Goal: Task Accomplishment & Management: Manage account settings

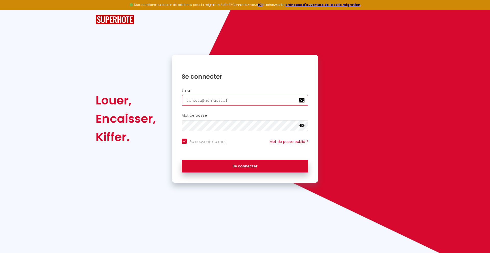
type input "[EMAIL_ADDRESS][DOMAIN_NAME]"
checkbox input "true"
type input "[EMAIL_ADDRESS][DOMAIN_NAME]"
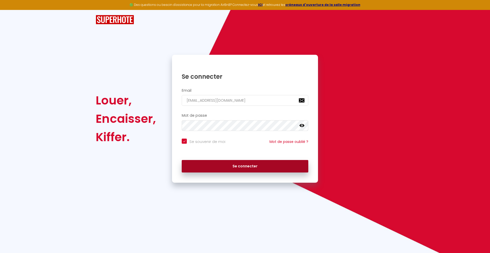
click at [245, 166] on button "Se connecter" at bounding box center [245, 166] width 126 height 13
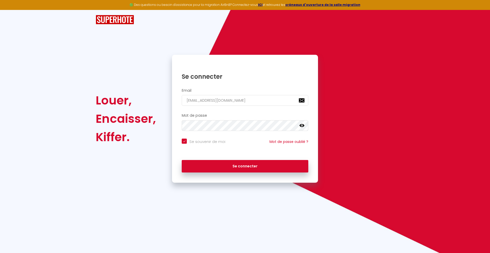
checkbox input "true"
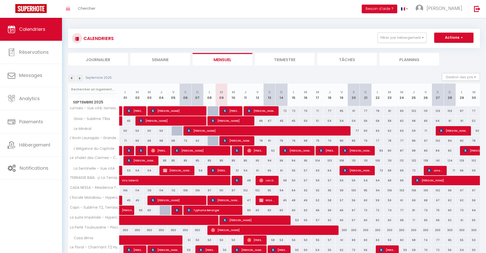
click at [98, 59] on li "Journalier" at bounding box center [98, 59] width 60 height 12
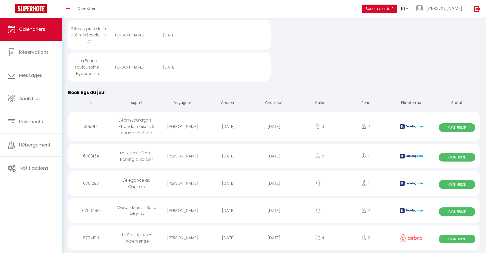
scroll to position [461, 0]
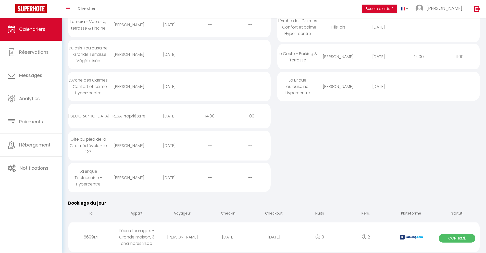
click at [274, 237] on div "[DATE]" at bounding box center [274, 237] width 46 height 17
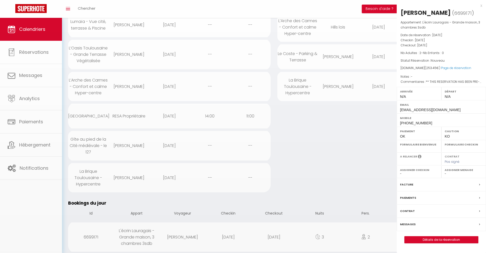
select select "0"
select select "1"
select select
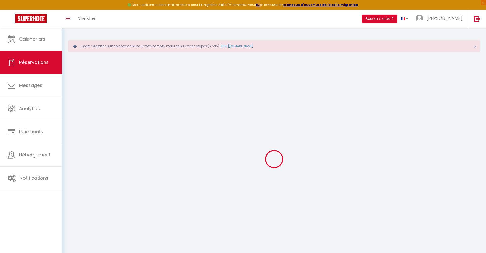
select select
checkbox input "false"
select select
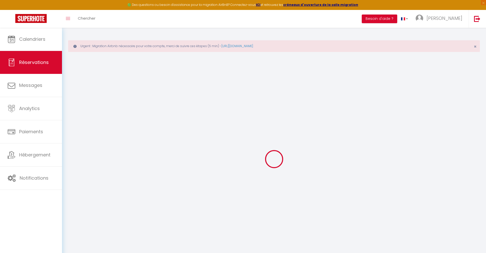
checkbox input "false"
type textarea "** THIS RESERVATION HAS BEEN PRE-PAID ** BOOKING NOTE : Payment charge is EUR 3…"
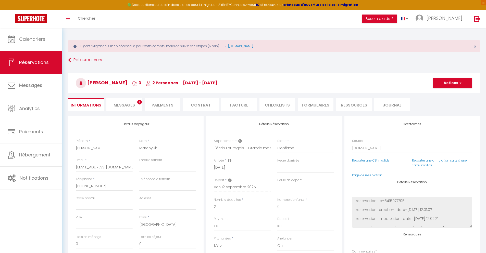
type input "72"
type input "7.95"
select select
checkbox input "false"
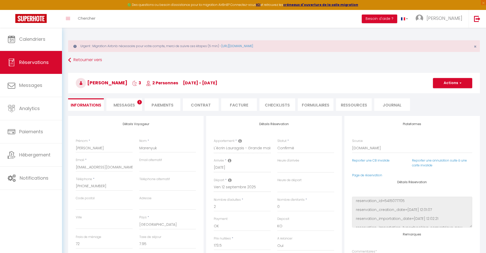
select select
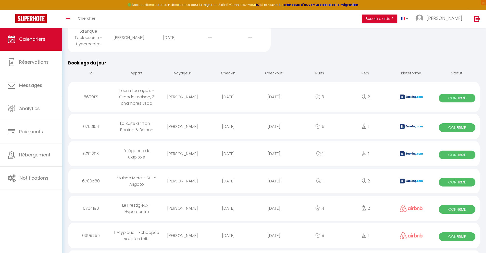
scroll to position [519, 0]
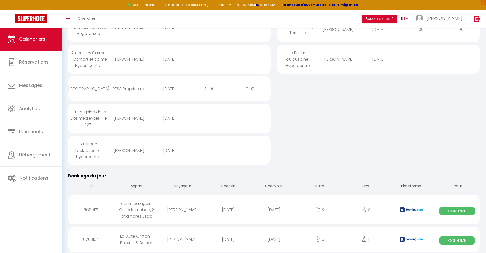
click at [274, 239] on div "[DATE]" at bounding box center [274, 239] width 46 height 17
select select "0"
select select "1"
select select
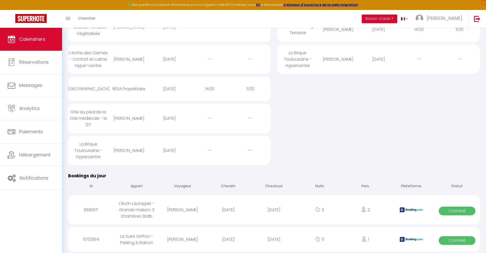
select select
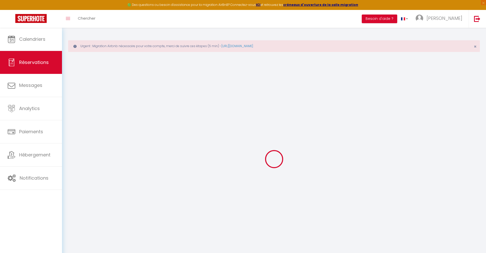
select select
checkbox input "false"
select select
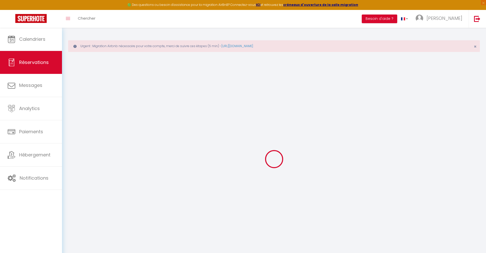
checkbox input "false"
type textarea "** THIS RESERVATION HAS BEEN PRE-PAID ** Reservation has a cancellation grace p…"
type input "40"
type input "13.96"
select select
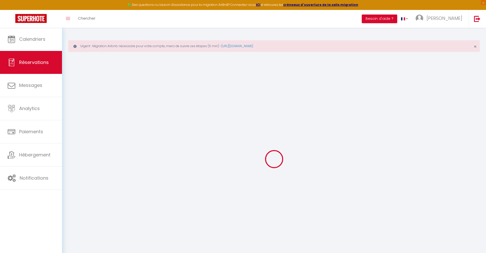
select select
checkbox input "false"
select select
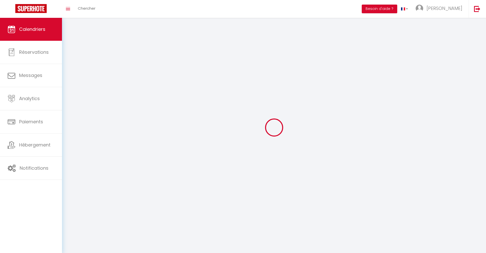
scroll to position [28, 0]
